Goal: Contribute content

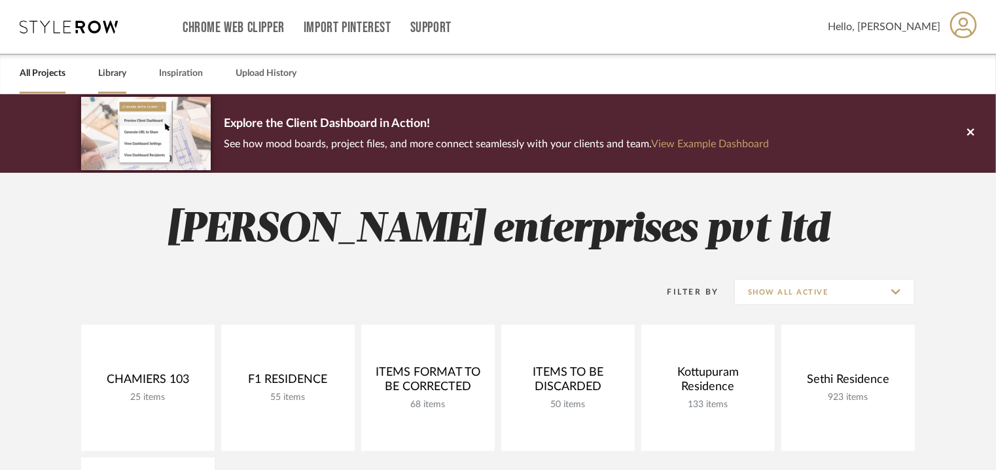
click at [111, 75] on link "Library" at bounding box center [112, 74] width 28 height 18
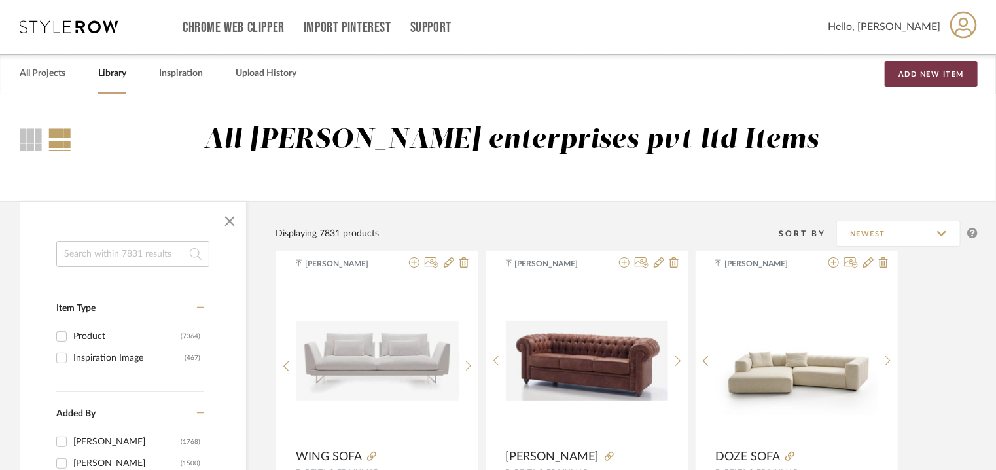
click at [932, 77] on button "Add New Item" at bounding box center [931, 74] width 93 height 26
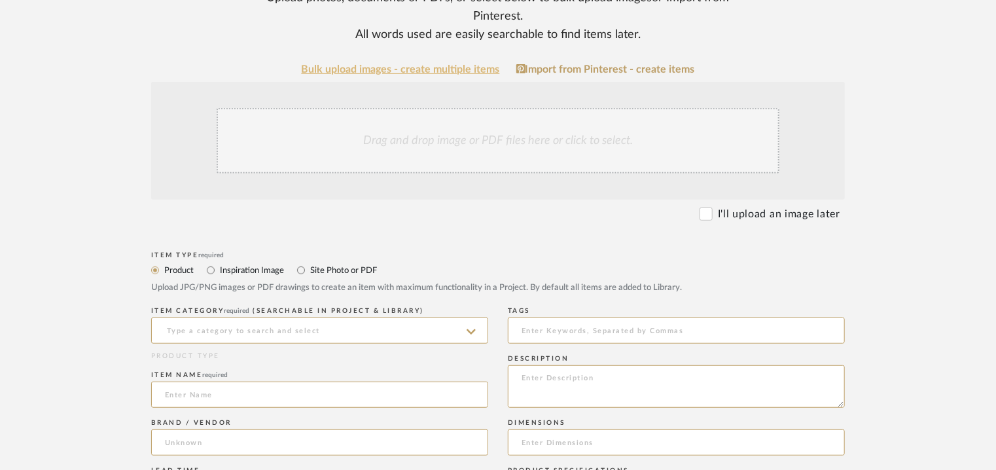
scroll to position [327, 0]
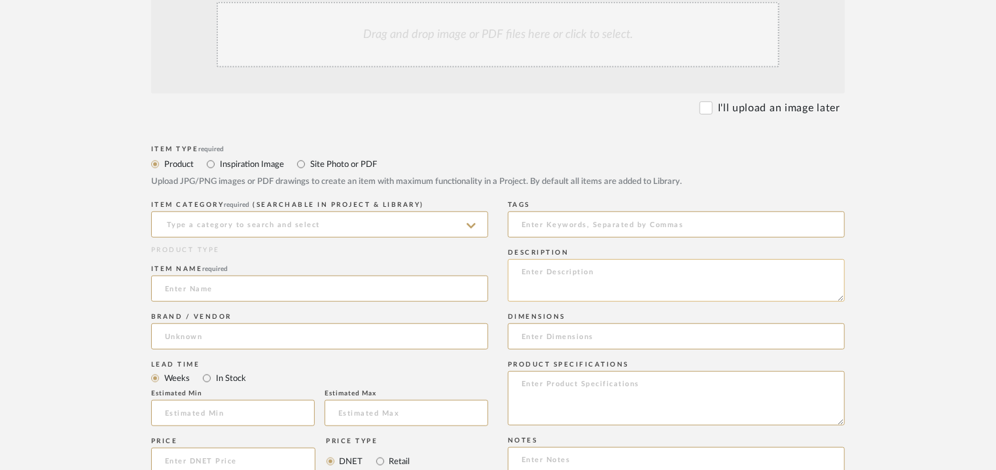
paste textarea "Type: Candle holder Designer : Na Dimension(s): 8dia x 70.75 inches Material/Fi…"
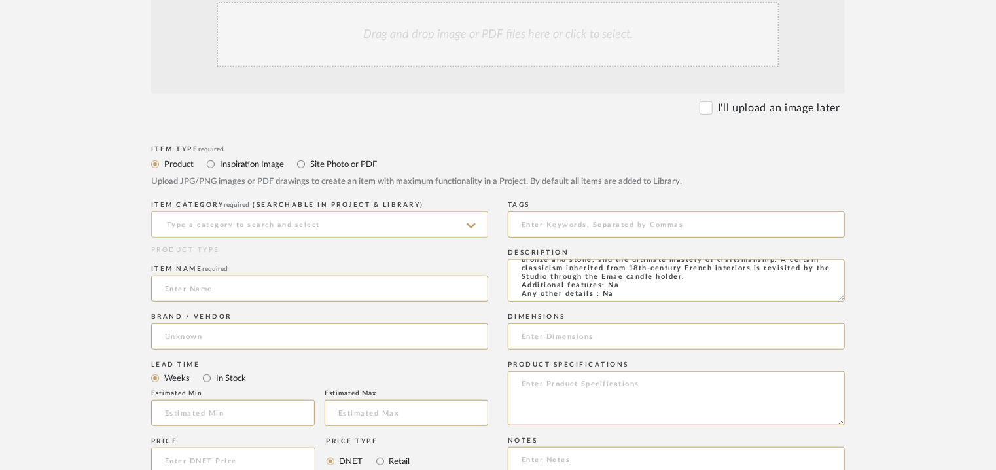
type textarea "Type: Candle holder Designer : Na Dimension(s): 8dia x 70.75 inches Material/Fi…"
drag, startPoint x: 357, startPoint y: 230, endPoint x: 359, endPoint y: 236, distance: 6.7
click at [358, 233] on input at bounding box center [319, 224] width 337 height 26
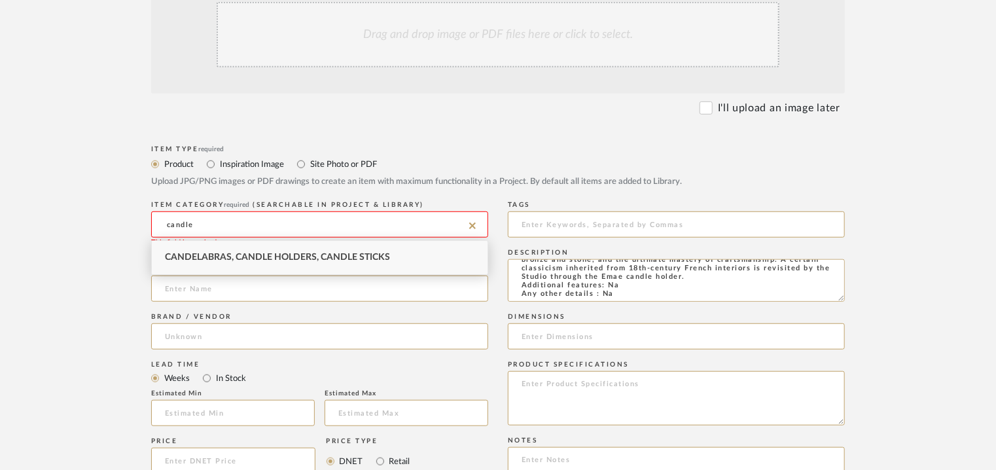
click at [366, 255] on span "Candelabras, Candle Holders, Candle Sticks" at bounding box center [277, 257] width 225 height 9
type input "Candelabras, Candle Holders, Candle Sticks"
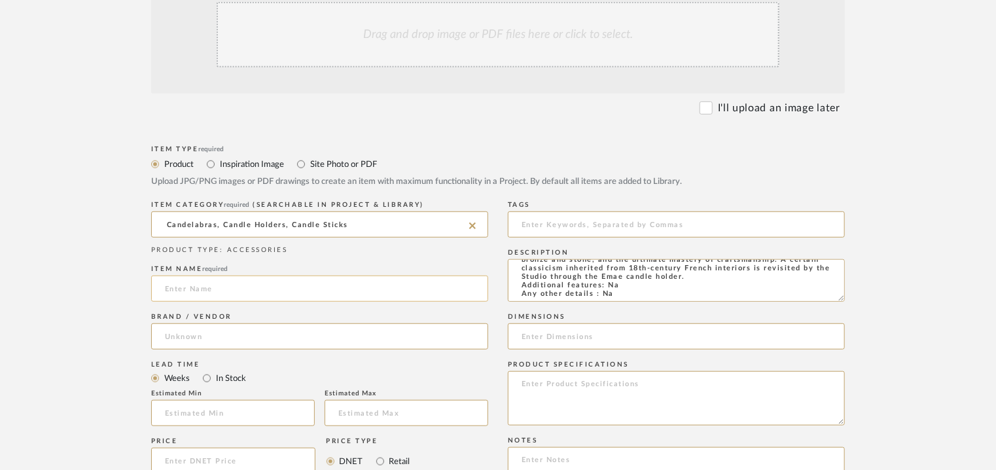
click at [227, 289] on input at bounding box center [319, 289] width 337 height 26
paste input "Decorative Item Emae"
click at [177, 287] on input "Decorative Item Emae" at bounding box center [319, 289] width 337 height 26
type input "DECORATIVE ITEM EMAE"
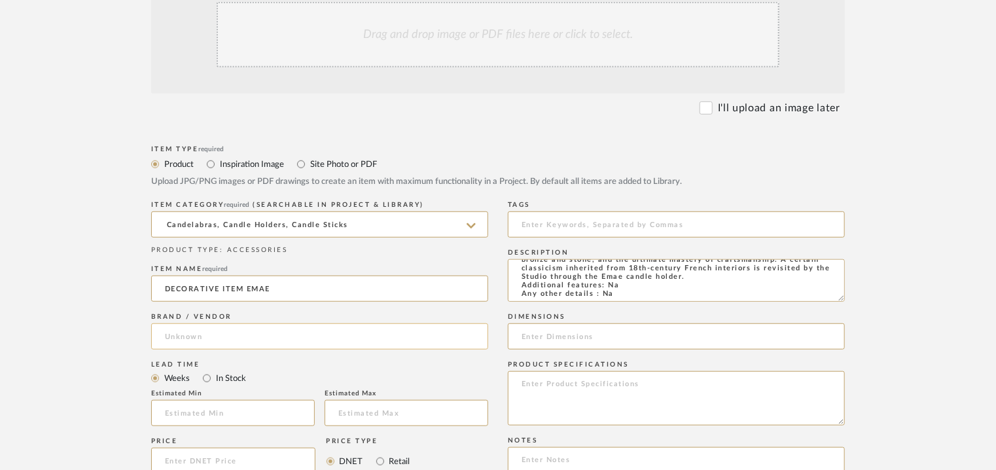
click at [209, 338] on input at bounding box center [319, 336] width 337 height 26
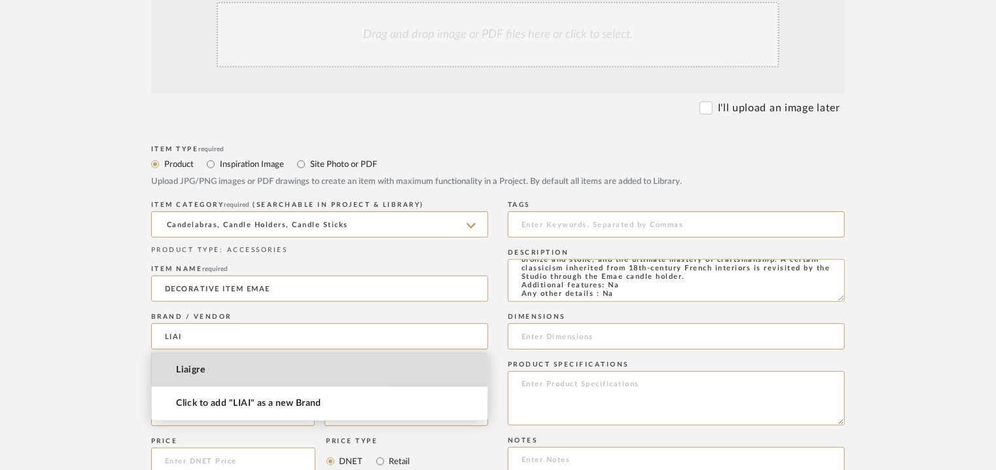
click at [189, 371] on span "Liaigre" at bounding box center [190, 370] width 29 height 11
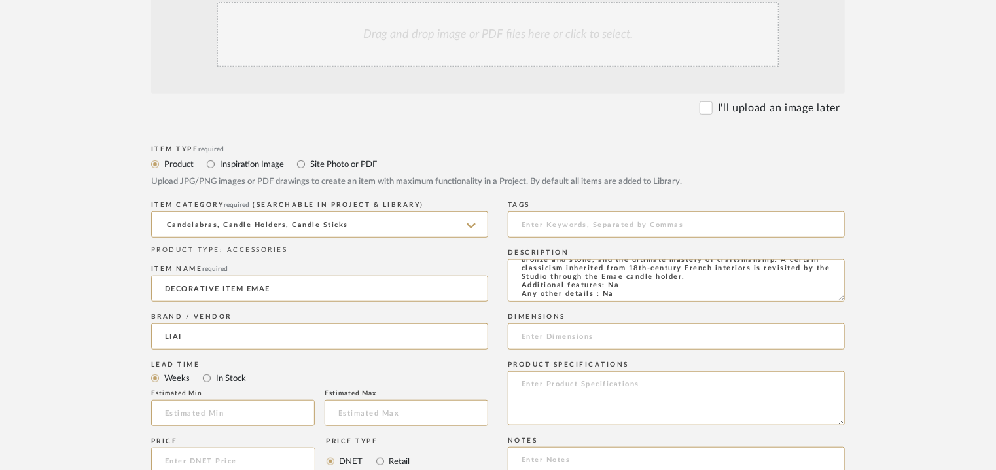
type input "Liaigre"
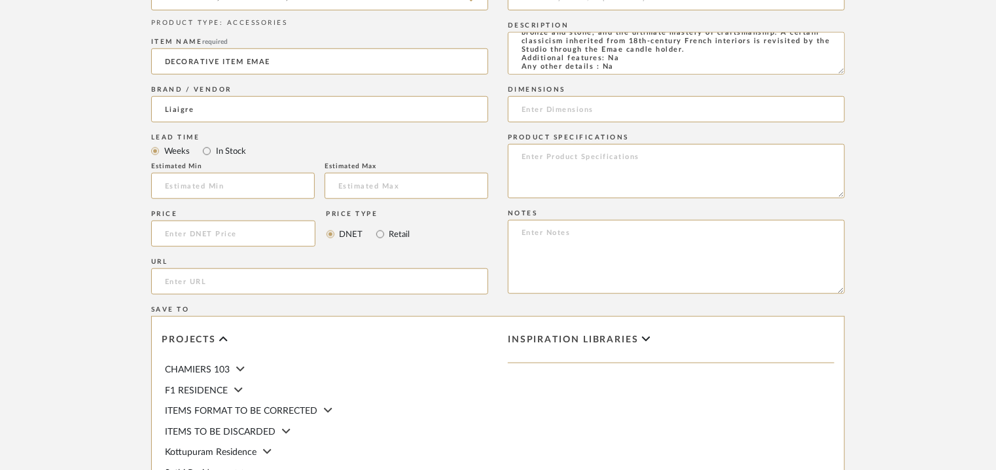
scroll to position [589, 0]
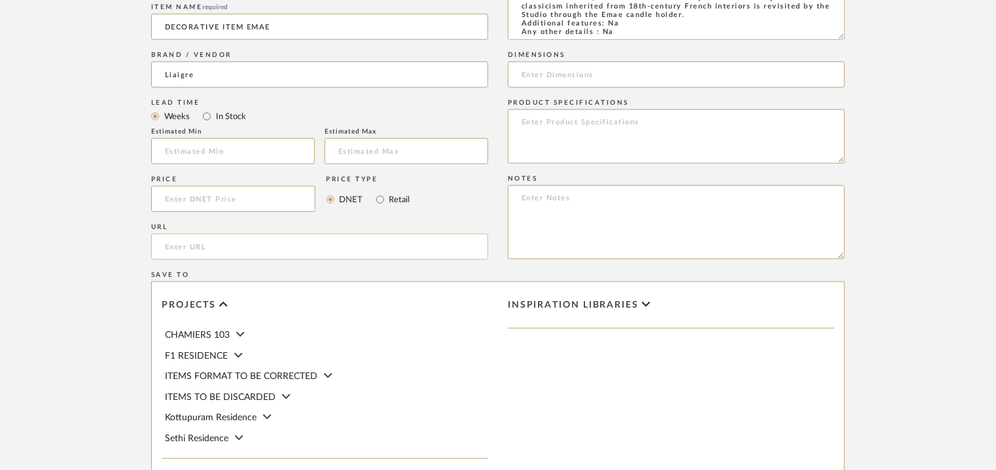
paste input "[URL][DOMAIN_NAME]"
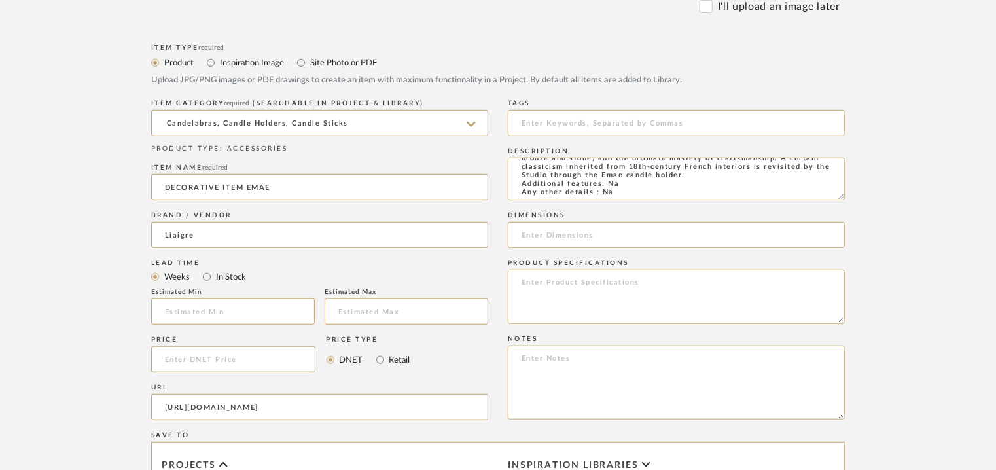
scroll to position [393, 0]
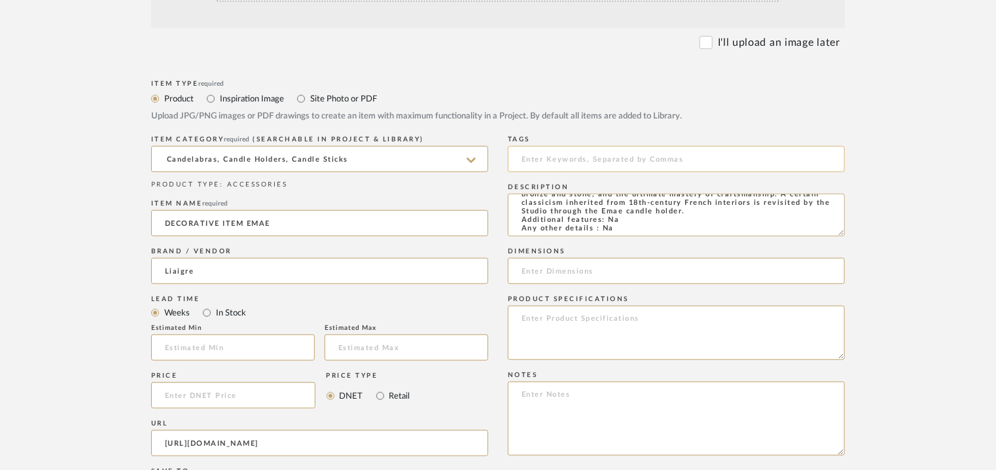
type input "[URL][DOMAIN_NAME]"
click at [539, 160] on input at bounding box center [676, 159] width 337 height 26
type input "C"
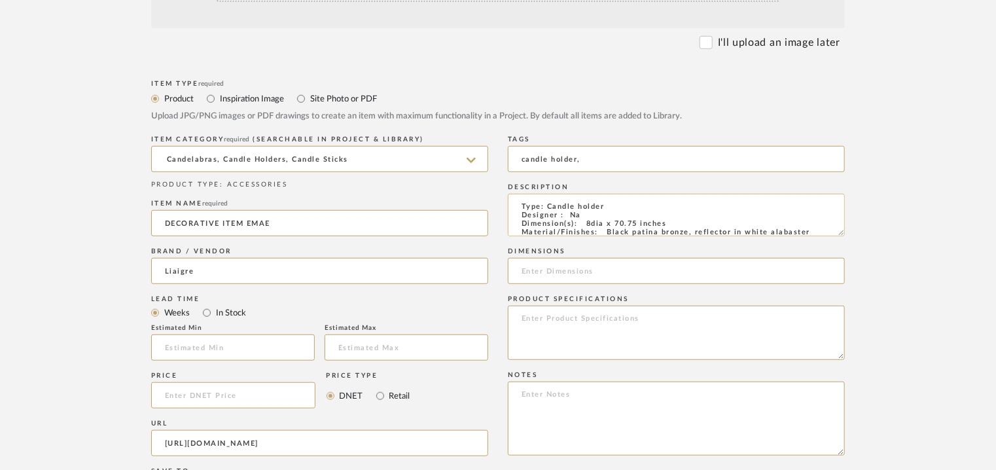
type input "candle holder,"
drag, startPoint x: 586, startPoint y: 224, endPoint x: 668, endPoint y: 222, distance: 82.5
click at [668, 222] on textarea "Type: Candle holder Designer : Na Dimension(s): 8dia x 70.75 inches Material/Fi…" at bounding box center [676, 215] width 337 height 43
paste input "8dia x 70.75 inches"
type input "8dia x 70.75 inches"
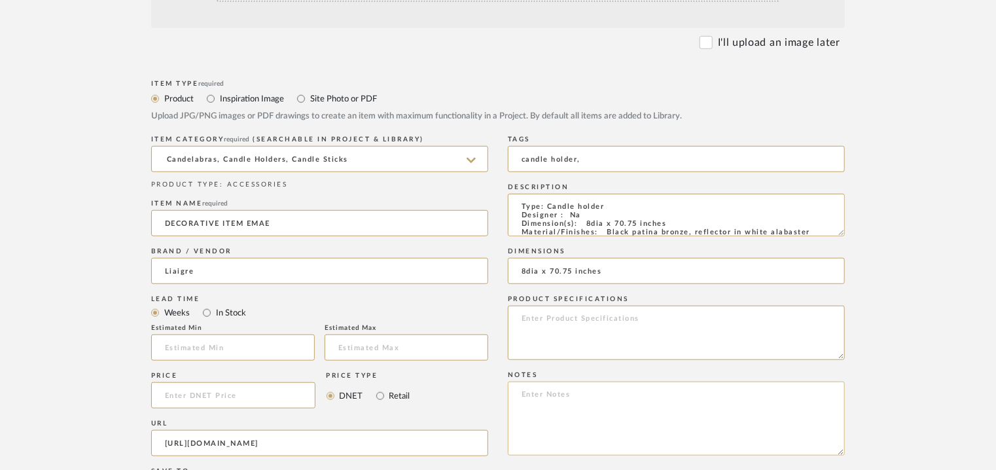
click at [736, 410] on textarea at bounding box center [676, 419] width 337 height 74
paste textarea "Price : On request Lead time: On request Customizable : Na 3D available : No BI…"
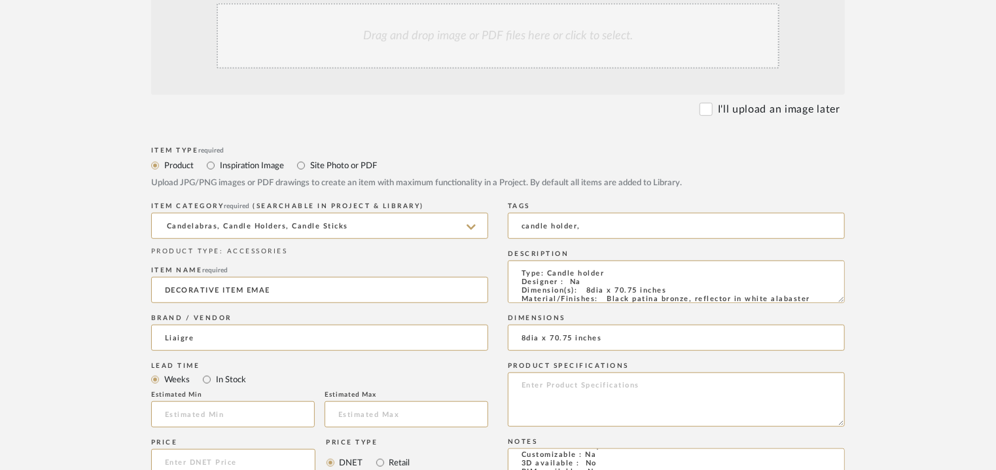
scroll to position [196, 0]
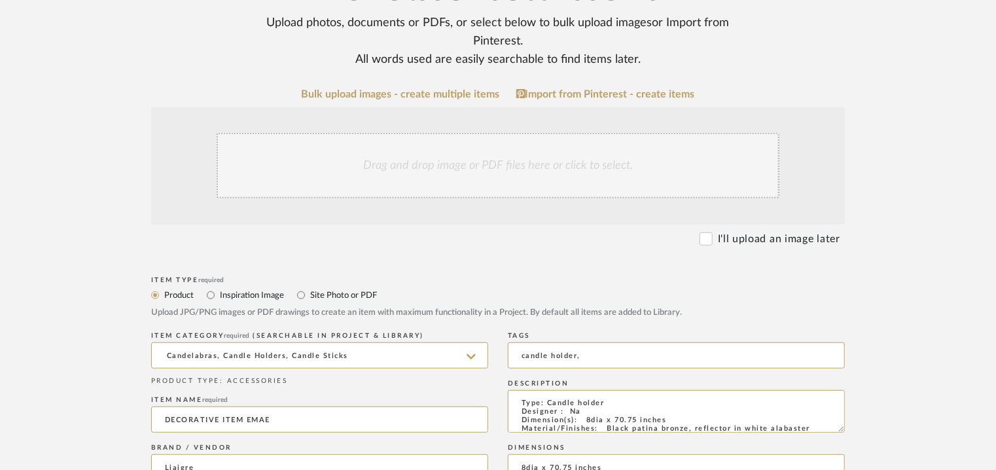
type textarea "Price : On request Lead time: On request Customizable : Na 3D available : No BI…"
click at [484, 162] on div "Drag and drop image or PDF files here or click to select." at bounding box center [498, 165] width 563 height 65
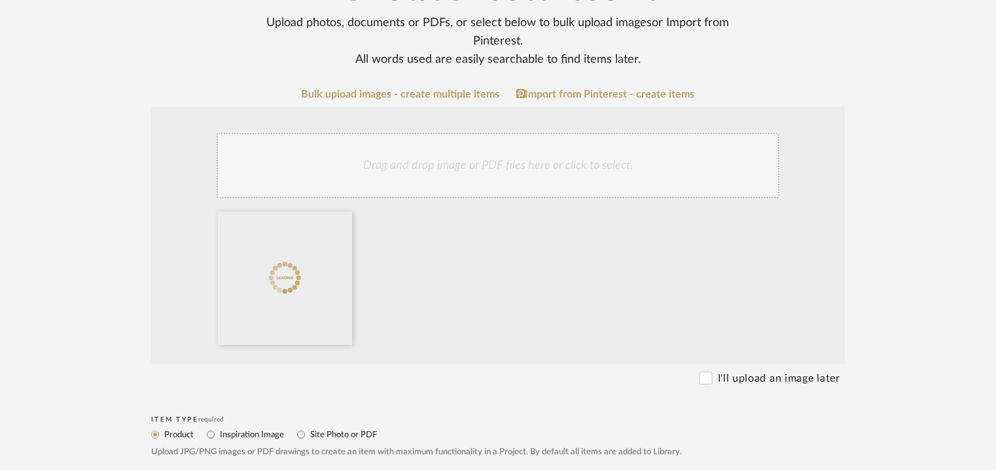
click at [532, 175] on div "Drag and drop image or PDF files here or click to select." at bounding box center [498, 165] width 563 height 65
click at [486, 168] on div "Drag and drop image or PDF files here or click to select." at bounding box center [498, 165] width 563 height 65
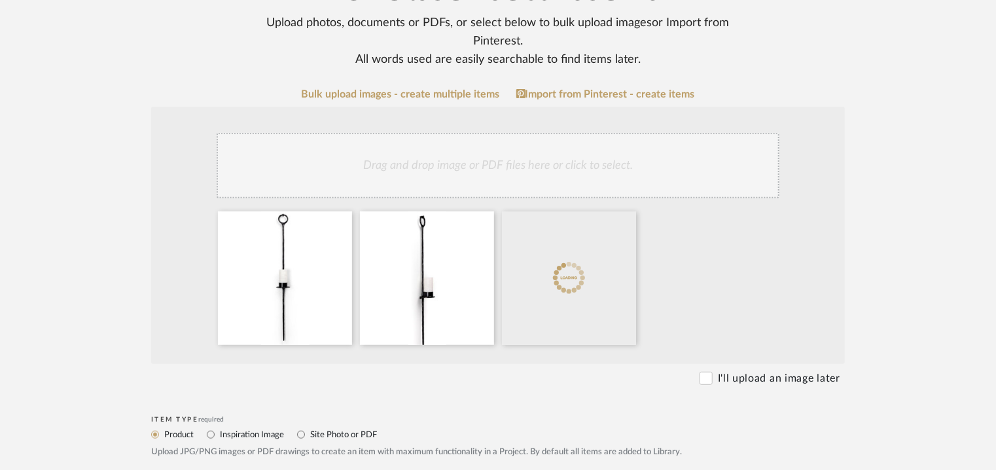
click at [537, 181] on div "Drag and drop image or PDF files here or click to select." at bounding box center [498, 165] width 563 height 65
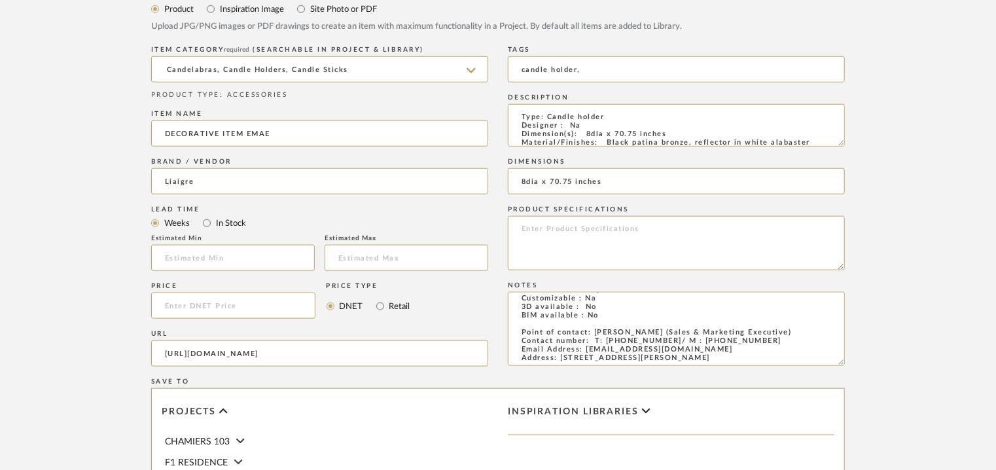
scroll to position [720, 0]
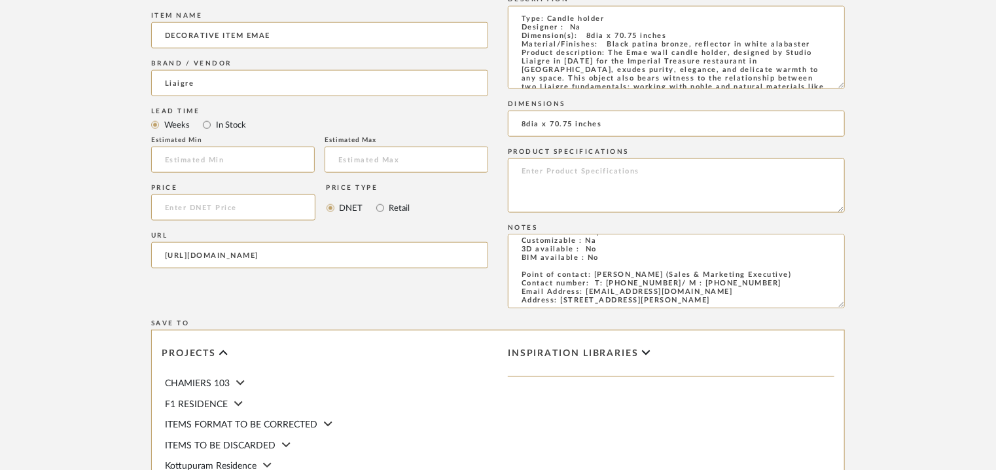
drag, startPoint x: 843, startPoint y: 42, endPoint x: 852, endPoint y: 82, distance: 41.5
click at [852, 82] on form "Bulk upload images - create multiple items Import from Pinterest - create items…" at bounding box center [498, 80] width 834 height 1031
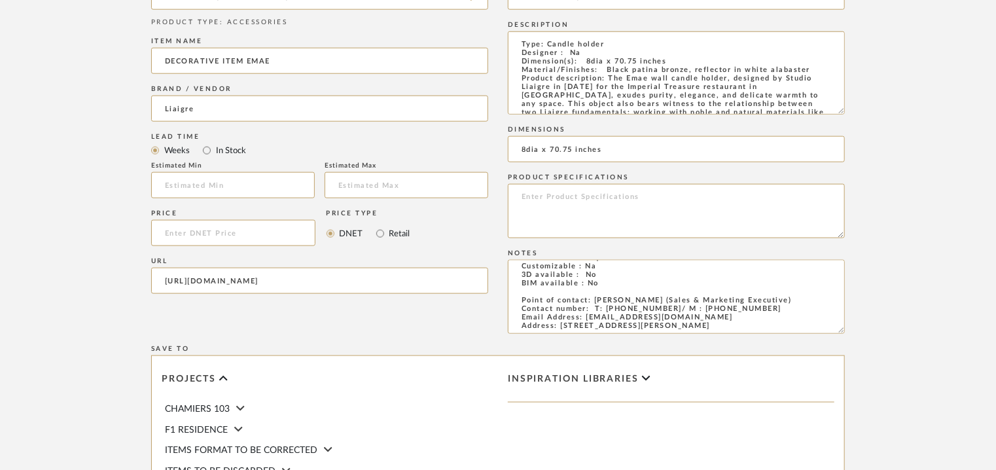
scroll to position [939, 0]
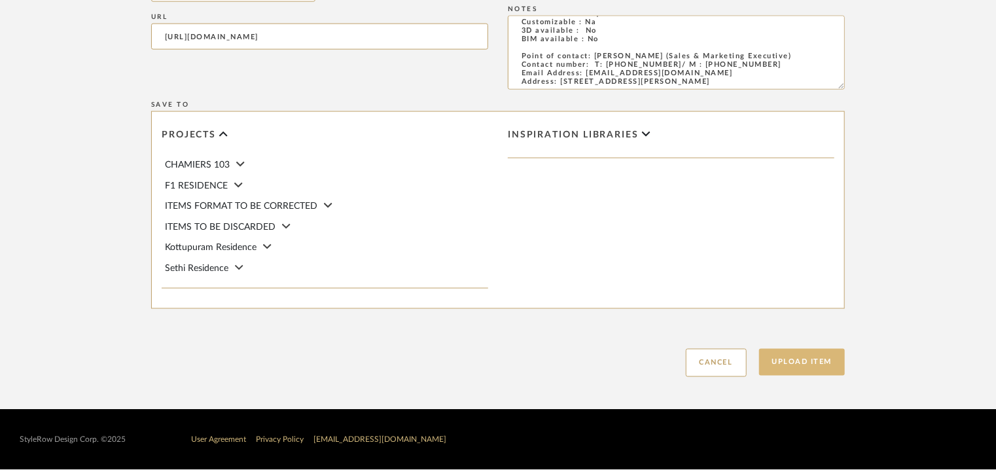
click at [806, 362] on button "Upload Item" at bounding box center [802, 362] width 86 height 27
